Goal: Task Accomplishment & Management: Complete application form

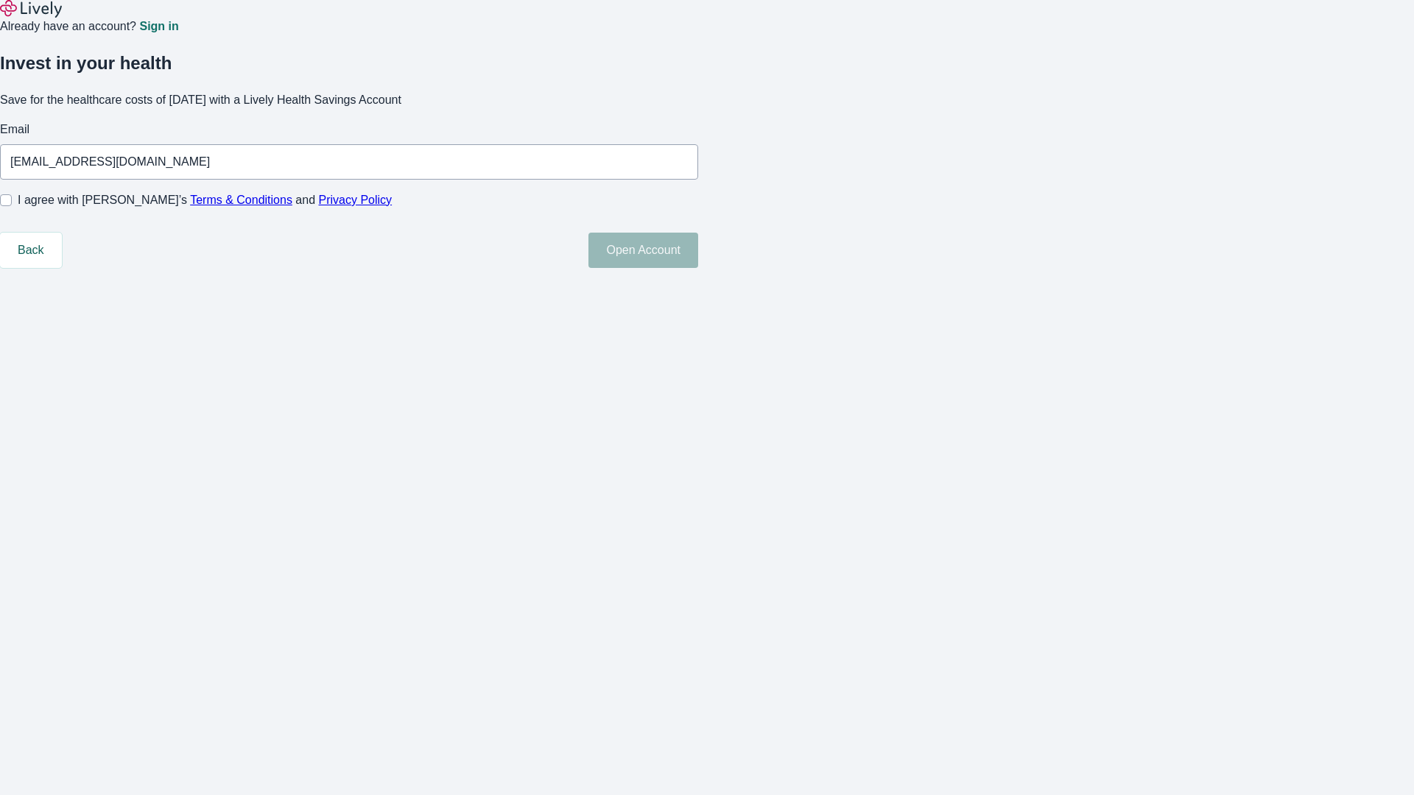
click at [12, 206] on input "I agree with Lively’s Terms & Conditions and Privacy Policy" at bounding box center [6, 200] width 12 height 12
checkbox input "true"
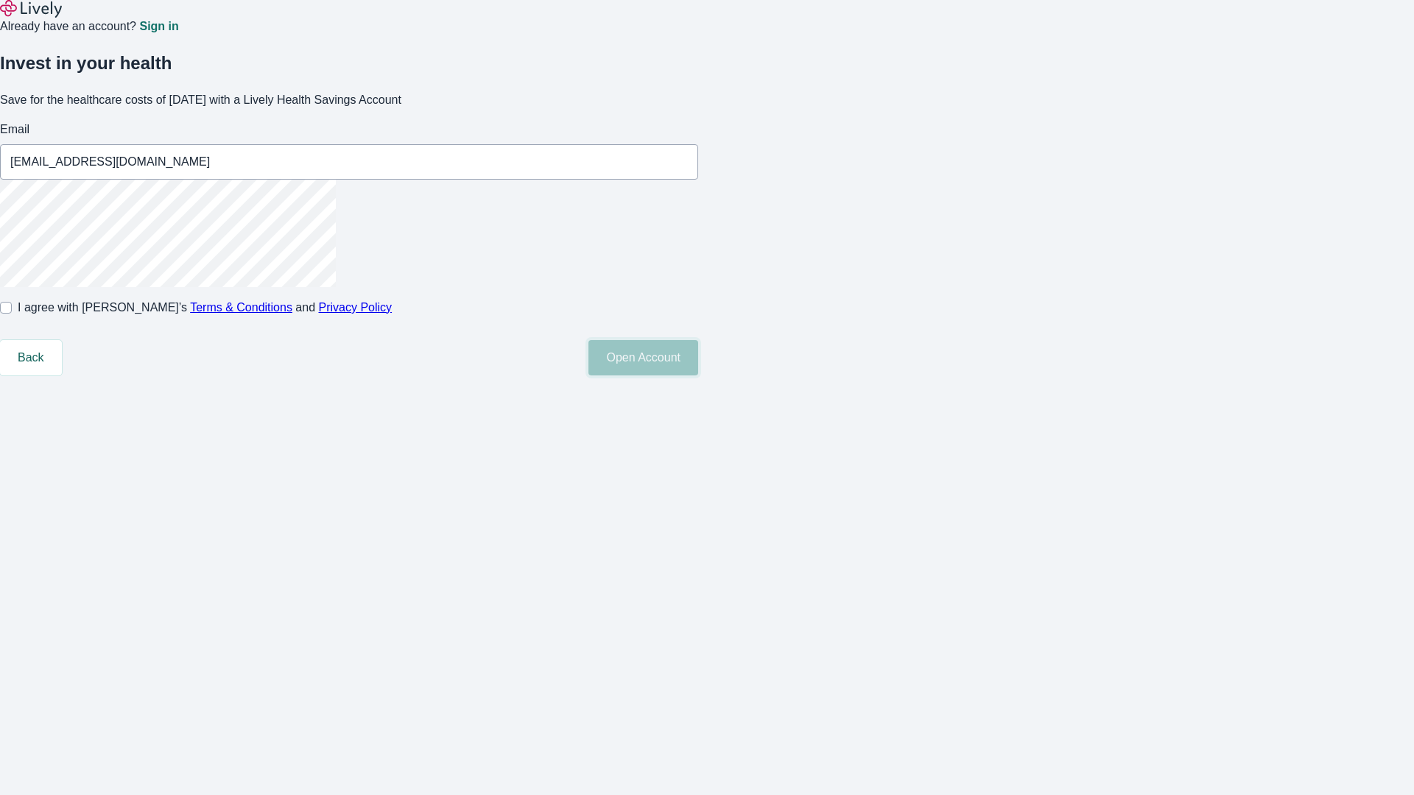
click at [698, 376] on button "Open Account" at bounding box center [643, 357] width 110 height 35
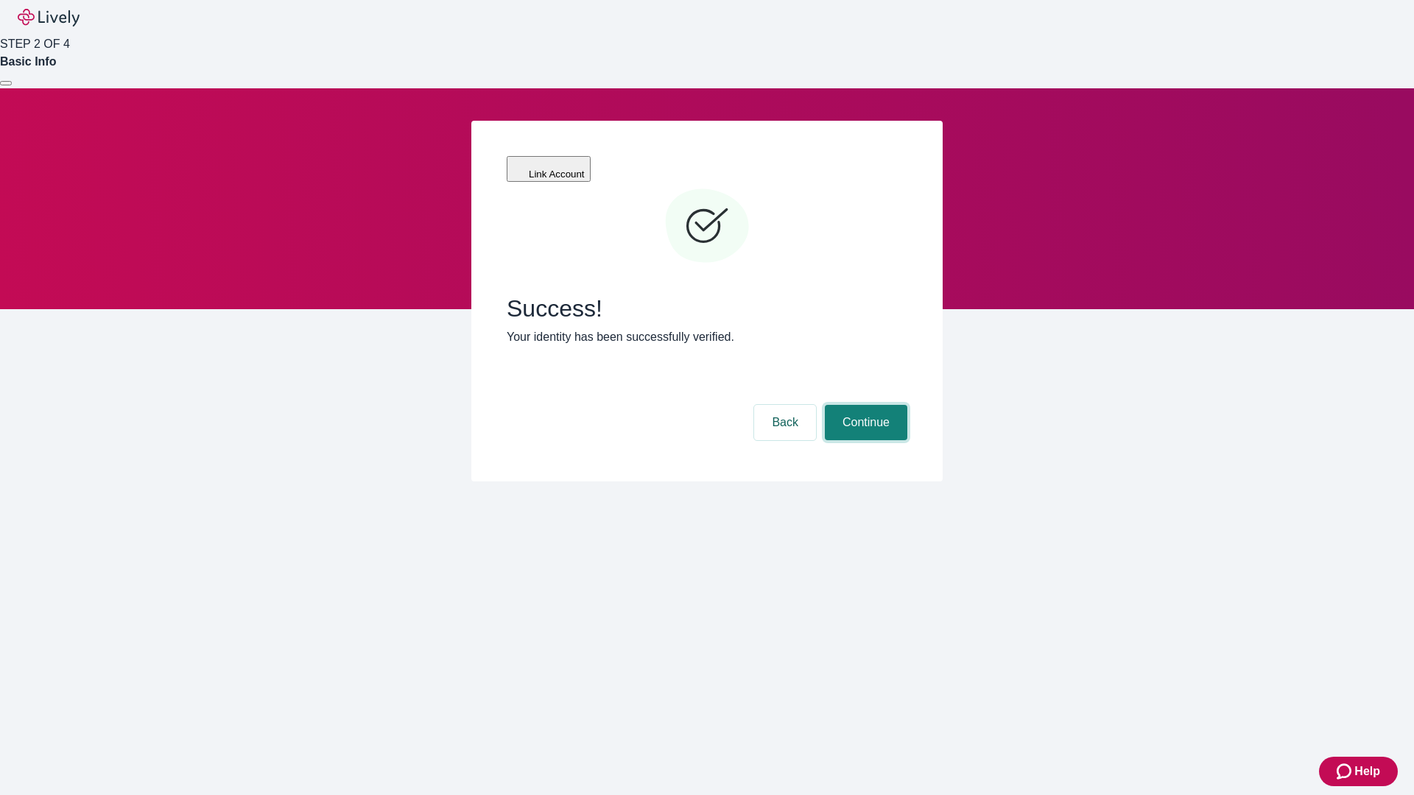
click at [864, 405] on button "Continue" at bounding box center [866, 422] width 82 height 35
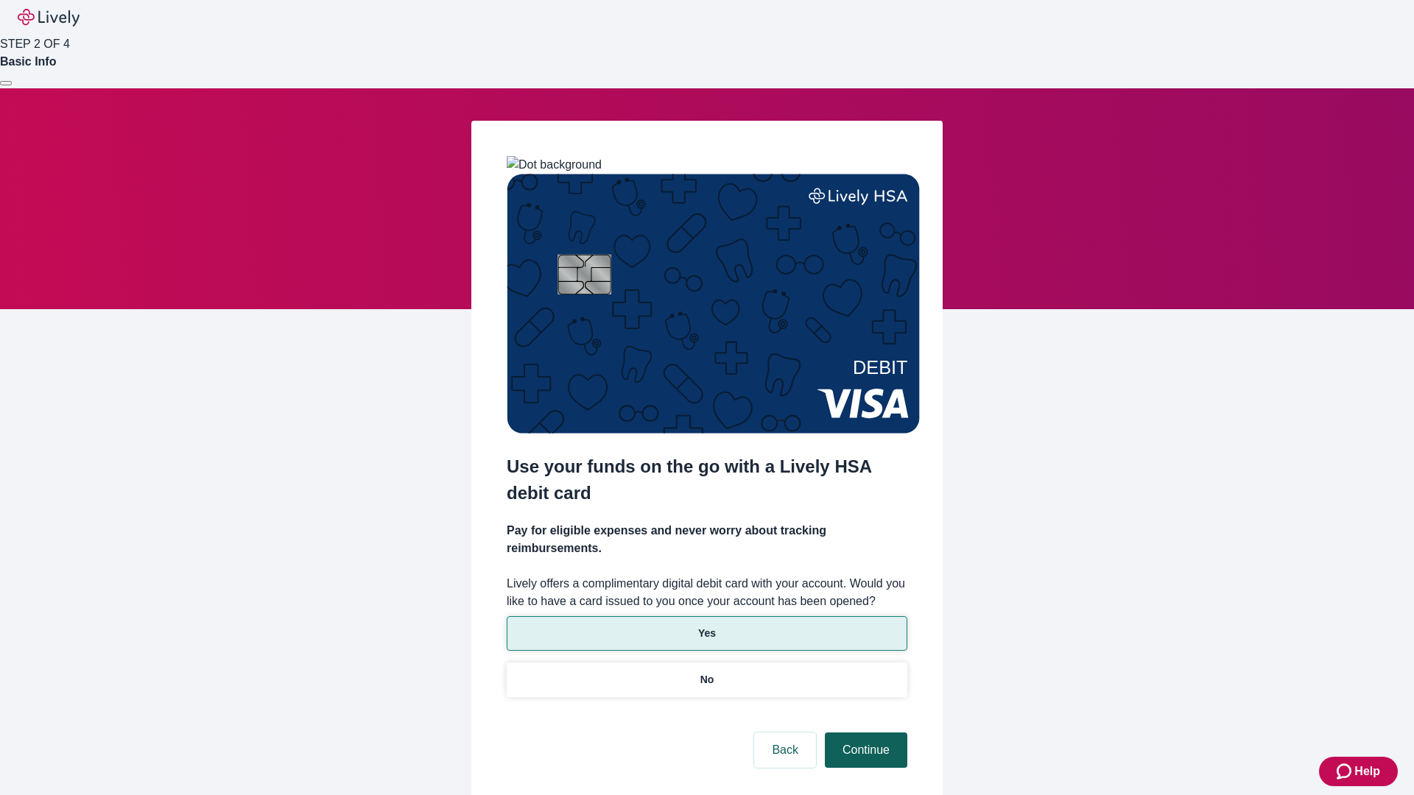
click at [706, 626] on p "Yes" at bounding box center [707, 633] width 18 height 15
click at [864, 733] on button "Continue" at bounding box center [866, 750] width 82 height 35
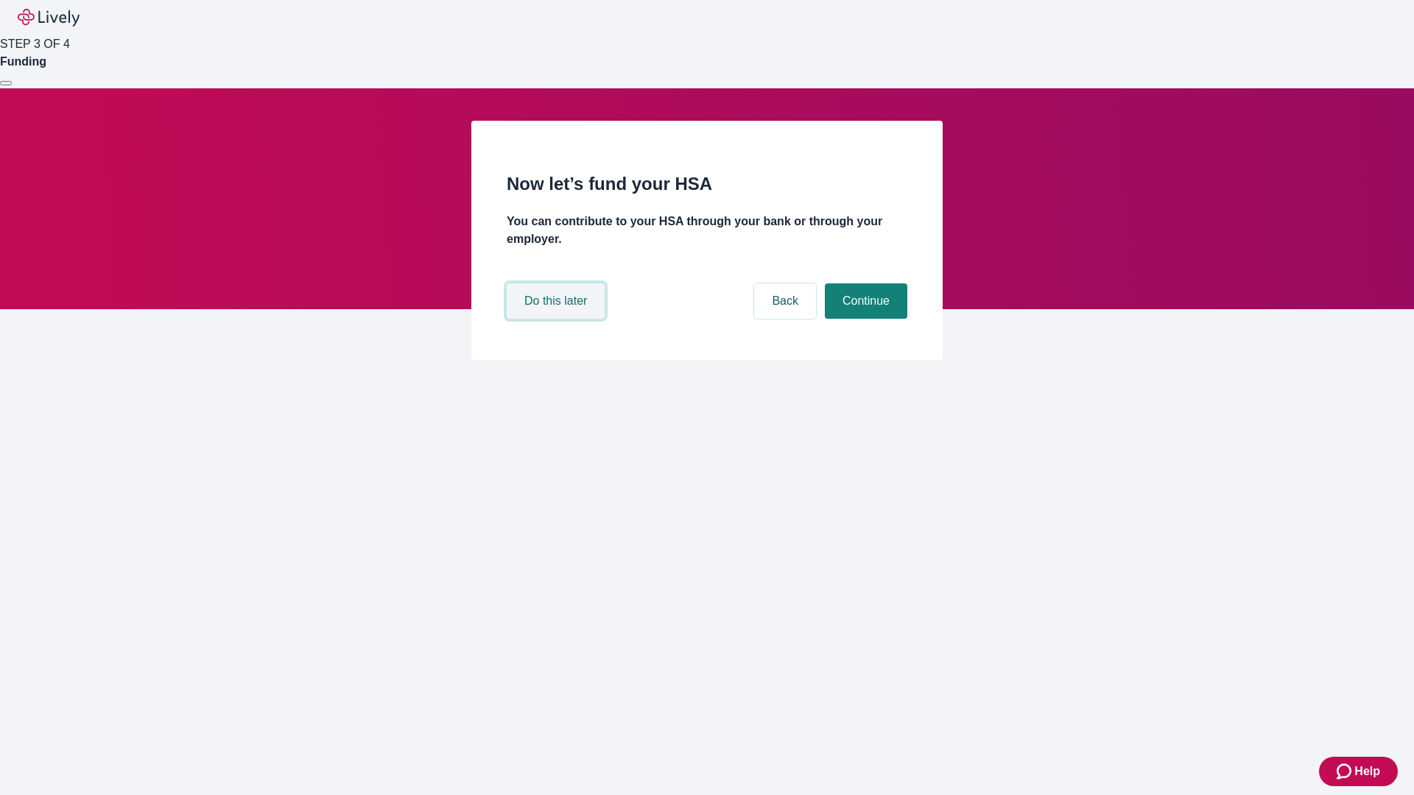
click at [558, 319] on button "Do this later" at bounding box center [556, 301] width 98 height 35
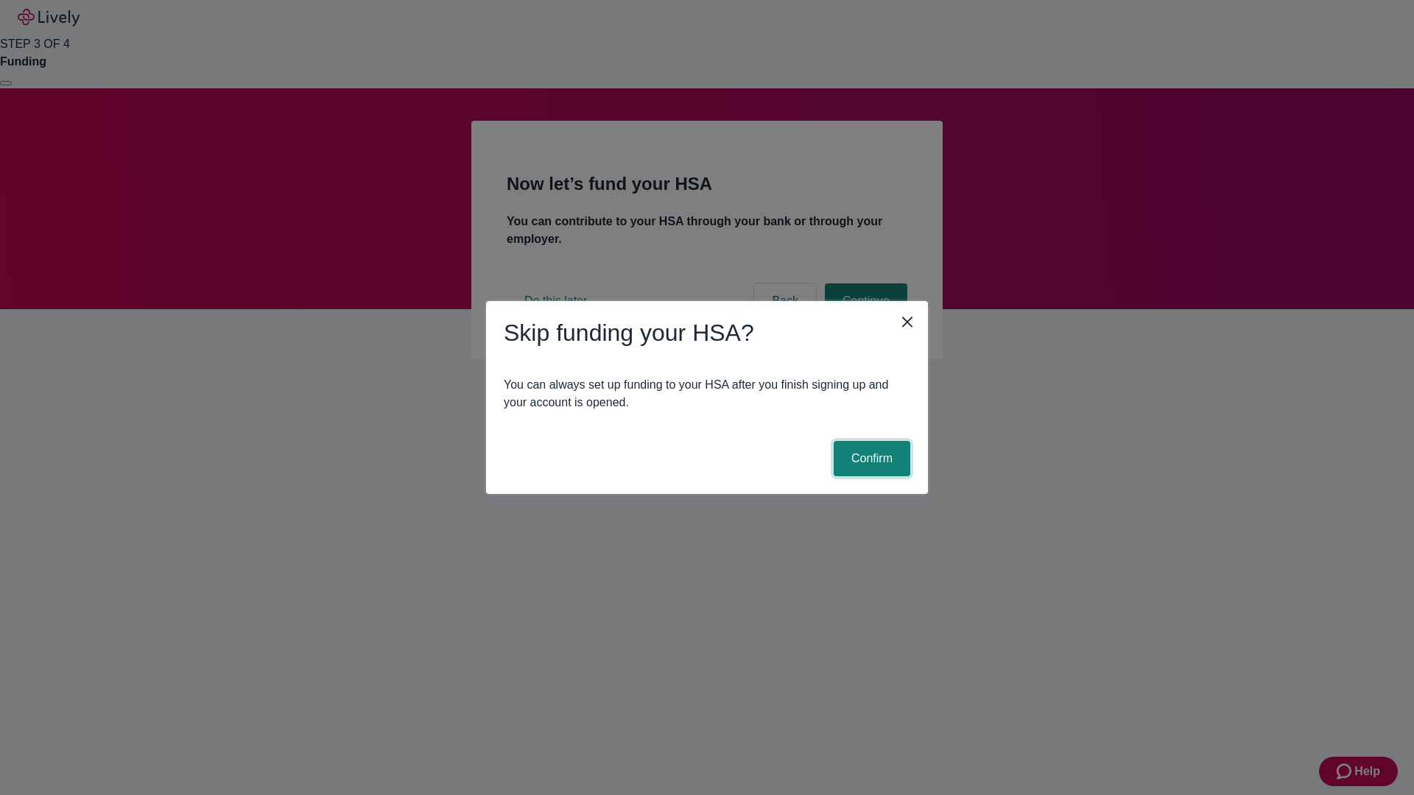
click at [870, 459] on button "Confirm" at bounding box center [872, 458] width 77 height 35
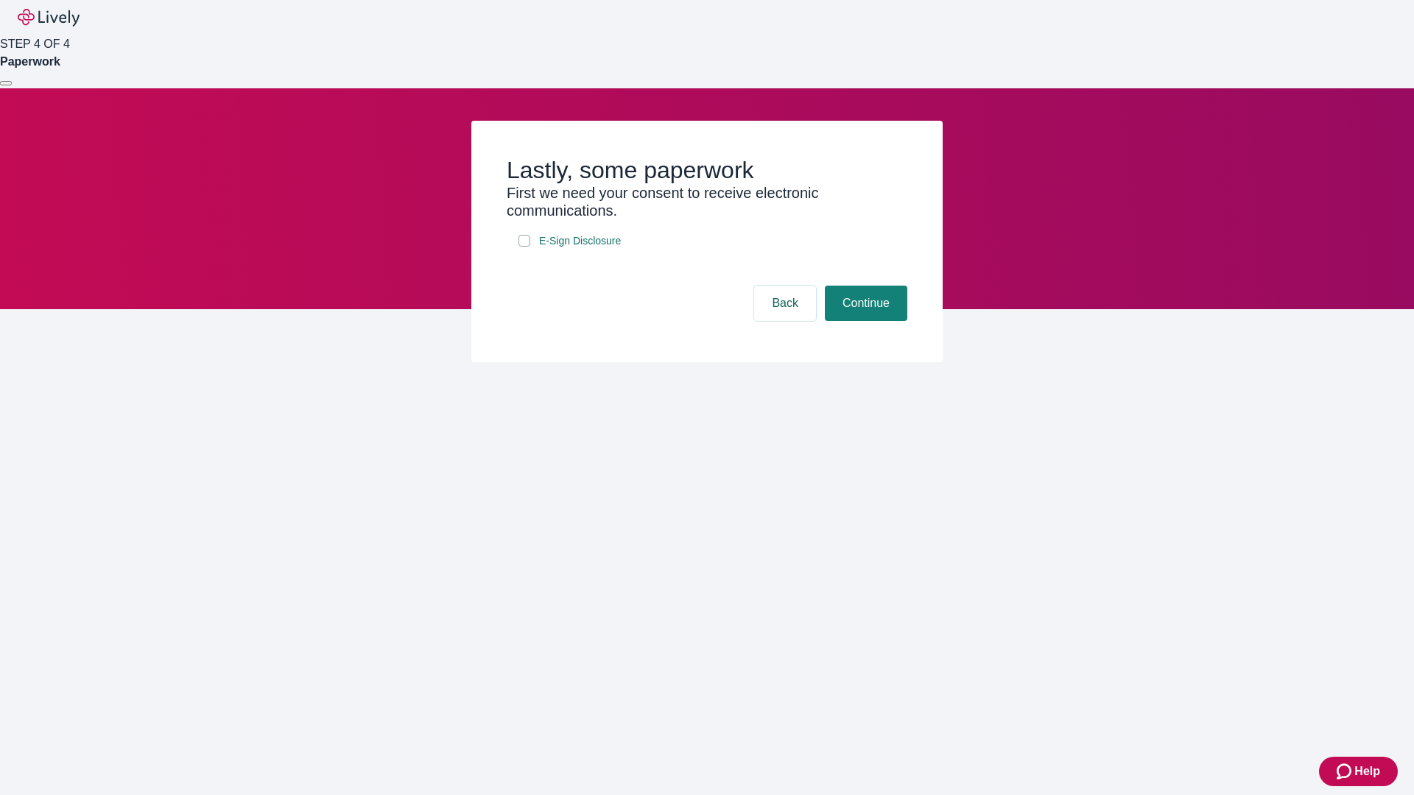
click at [524, 247] on input "E-Sign Disclosure" at bounding box center [524, 241] width 12 height 12
checkbox input "true"
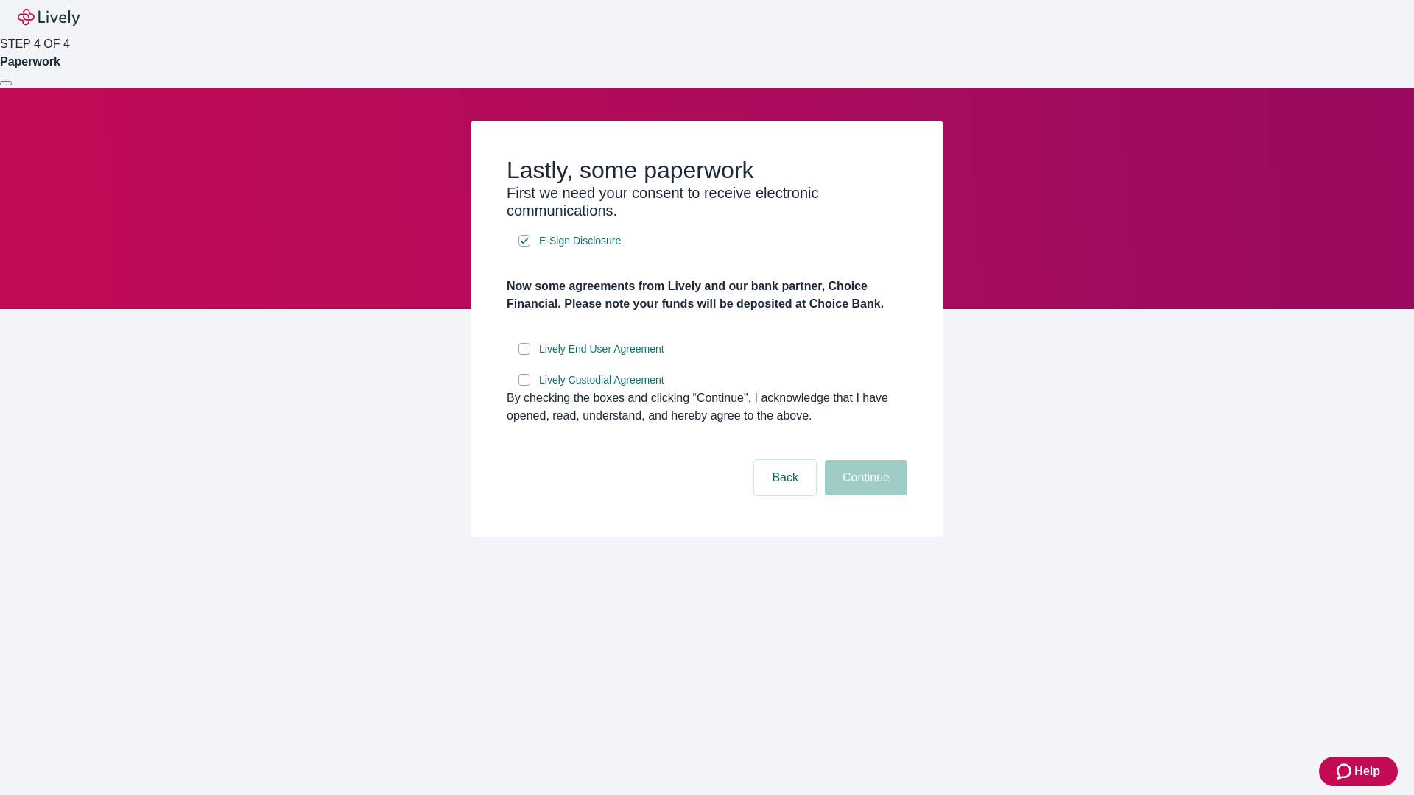
click at [524, 355] on input "Lively End User Agreement" at bounding box center [524, 349] width 12 height 12
checkbox input "true"
click at [524, 386] on input "Lively Custodial Agreement" at bounding box center [524, 380] width 12 height 12
checkbox input "true"
click at [864, 496] on button "Continue" at bounding box center [866, 477] width 82 height 35
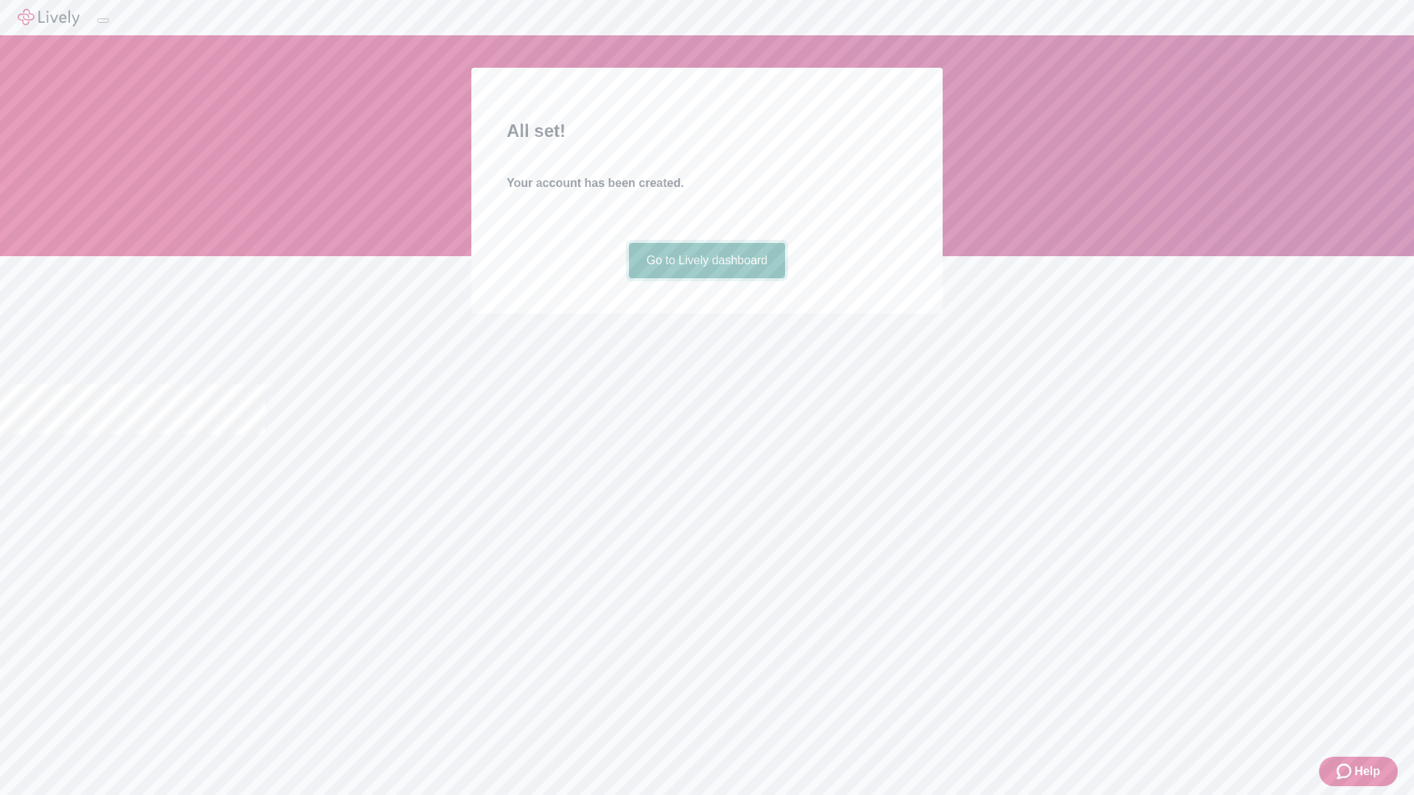
click at [706, 278] on link "Go to Lively dashboard" at bounding box center [707, 260] width 157 height 35
